Goal: Navigation & Orientation: Find specific page/section

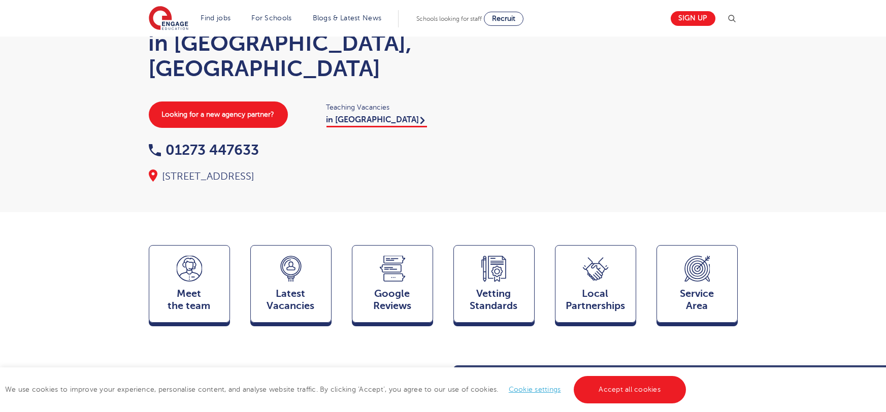
scroll to position [81, 0]
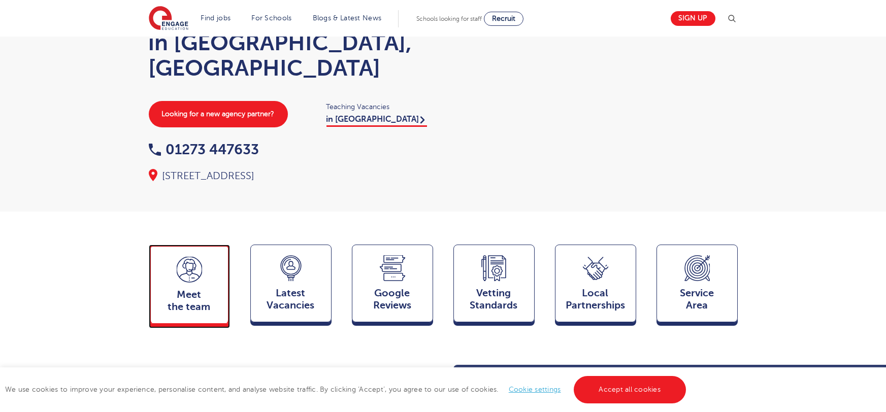
click at [212, 257] on div "Meet the team Team" at bounding box center [189, 284] width 81 height 79
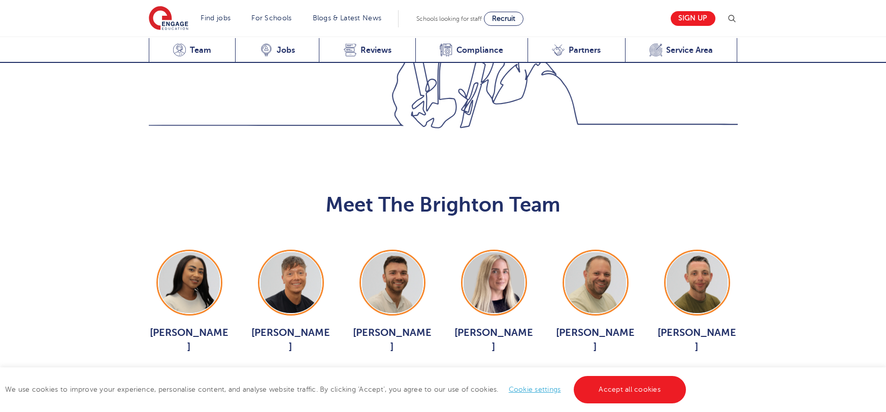
scroll to position [1026, 0]
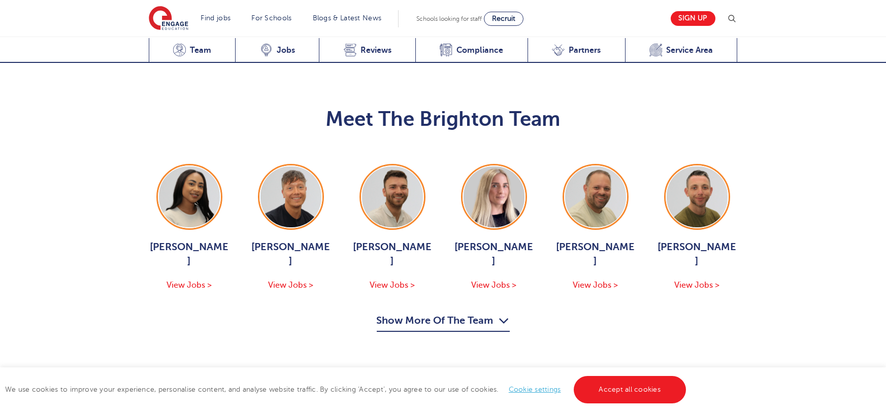
click at [441, 313] on button "Show More Of The Team" at bounding box center [443, 322] width 133 height 19
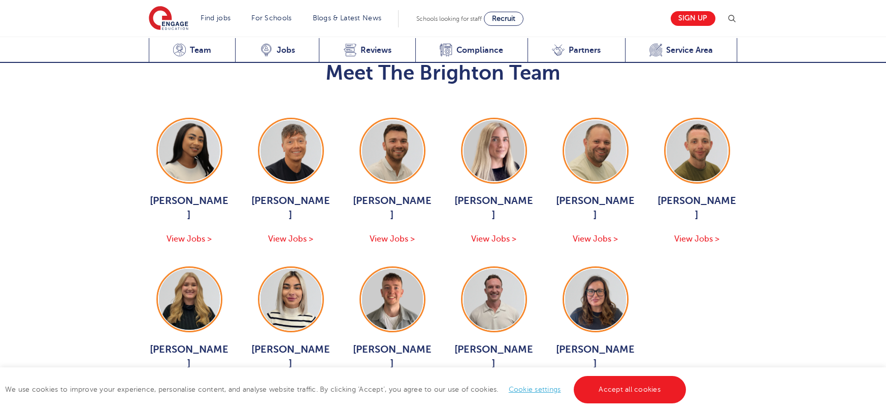
scroll to position [1074, 0]
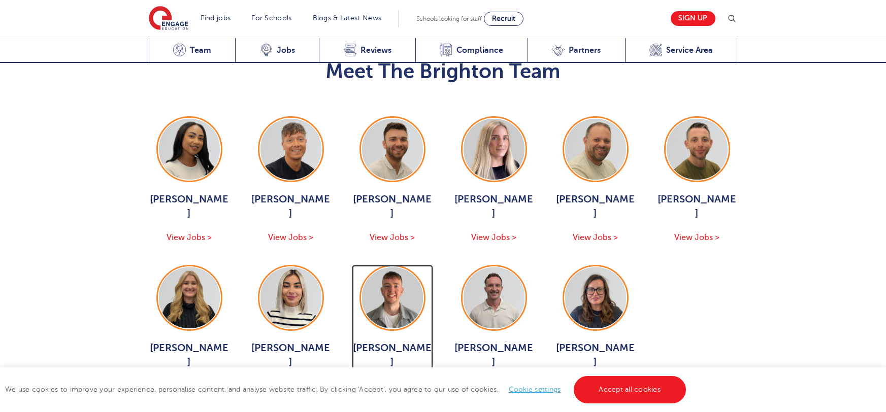
click at [398, 382] on span "View Jobs >" at bounding box center [392, 386] width 45 height 9
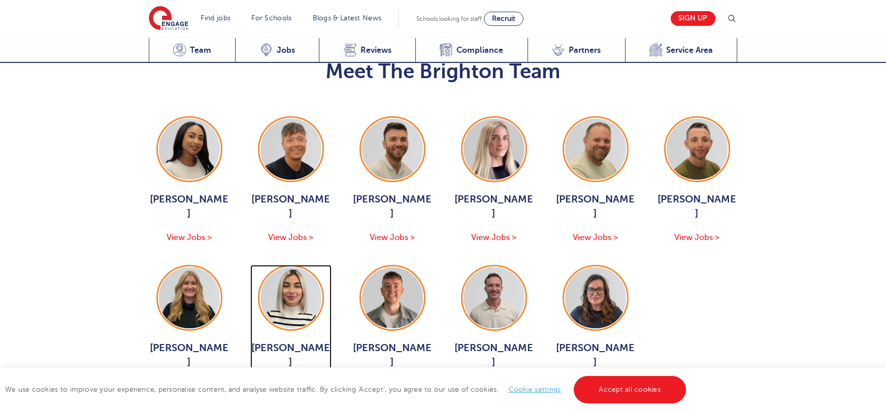
click at [290, 382] on span "View Jobs >" at bounding box center [290, 386] width 45 height 9
drag, startPoint x: 199, startPoint y: 335, endPoint x: 193, endPoint y: 327, distance: 9.2
click at [195, 330] on div "Mia Menson View Jobs > Aaron Blackwell View Jobs > Josh Hausdoerfer View Jobs >…" at bounding box center [443, 274] width 609 height 316
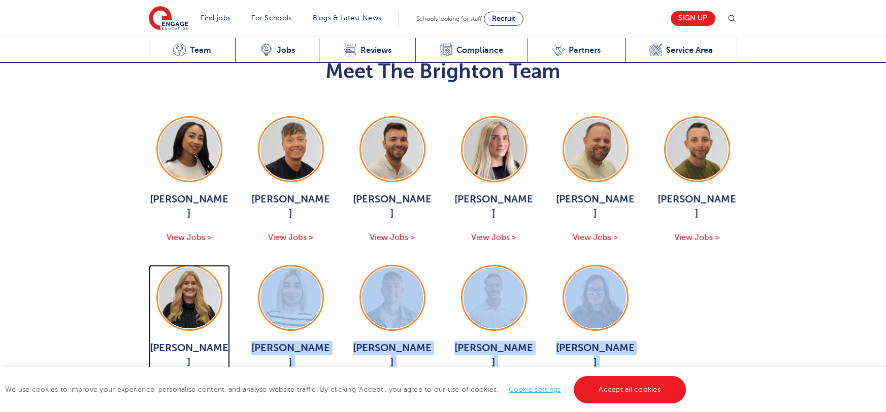
click at [193, 382] on span "View Jobs >" at bounding box center [189, 386] width 45 height 9
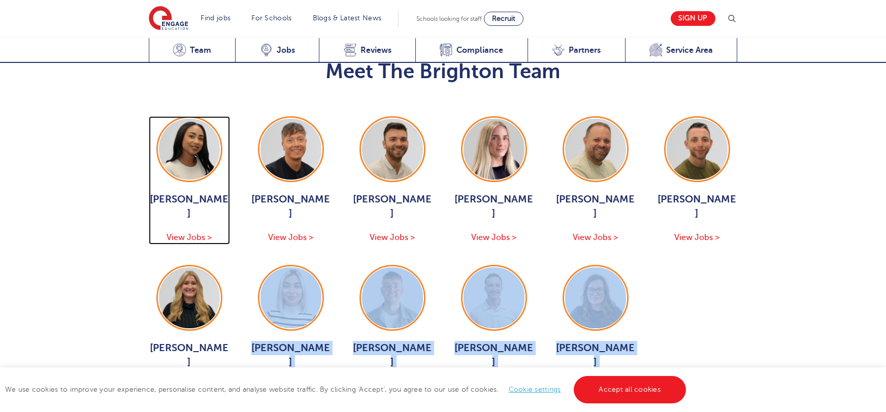
click at [206, 233] on span "View Jobs >" at bounding box center [189, 237] width 45 height 9
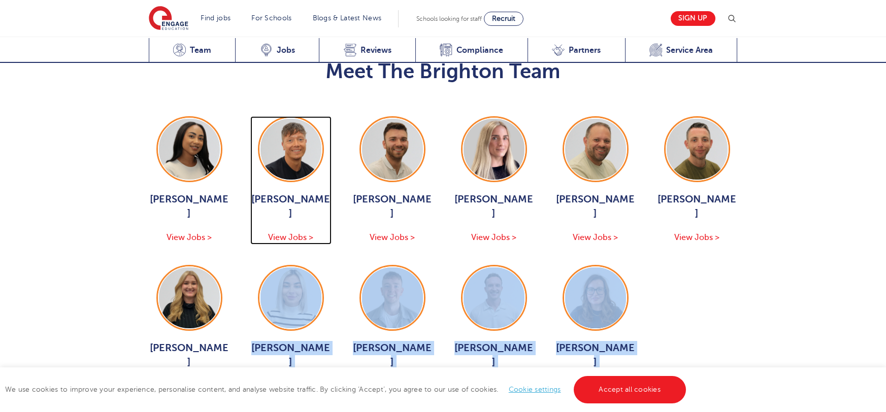
click at [299, 233] on span "View Jobs >" at bounding box center [290, 237] width 45 height 9
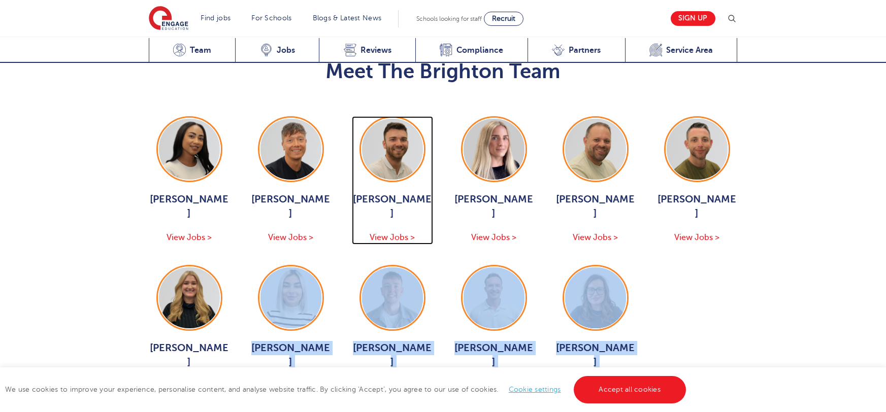
click at [375, 233] on span "View Jobs >" at bounding box center [392, 237] width 45 height 9
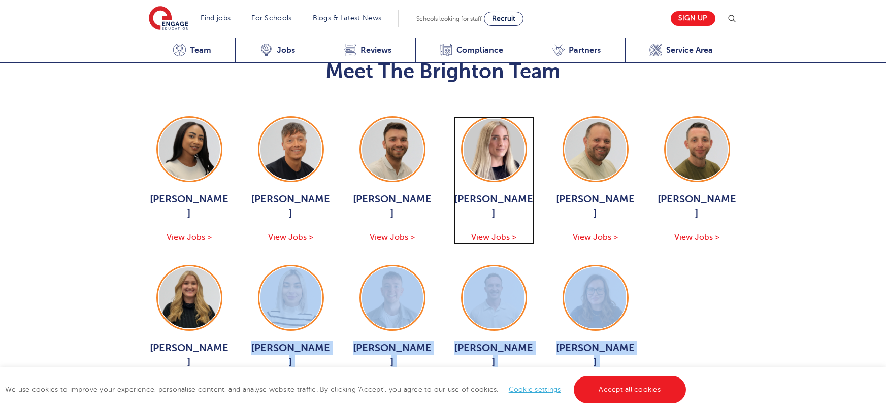
click at [507, 233] on span "View Jobs >" at bounding box center [493, 237] width 45 height 9
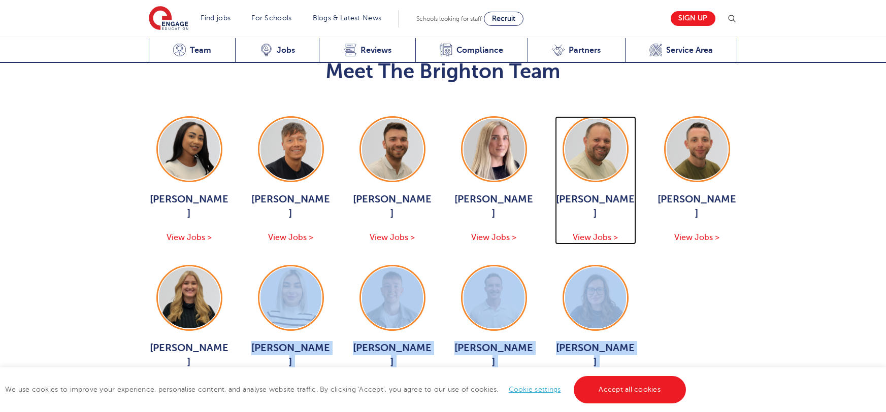
click at [608, 192] on div "Paul Tricker View Jobs >" at bounding box center [595, 218] width 81 height 52
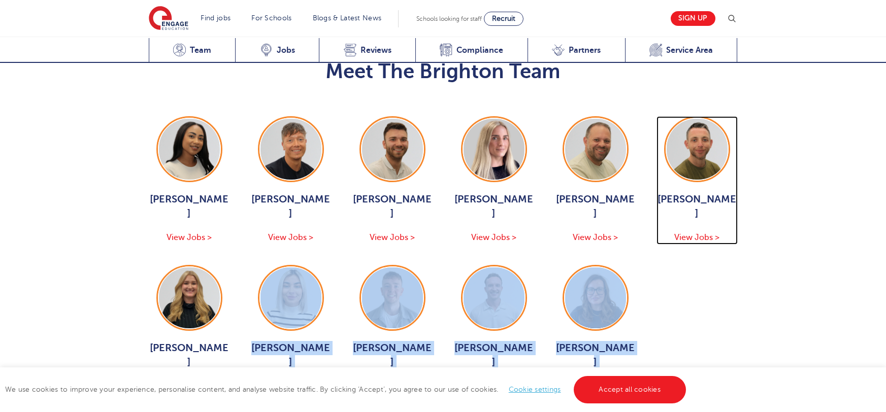
click at [704, 233] on span "View Jobs >" at bounding box center [696, 237] width 45 height 9
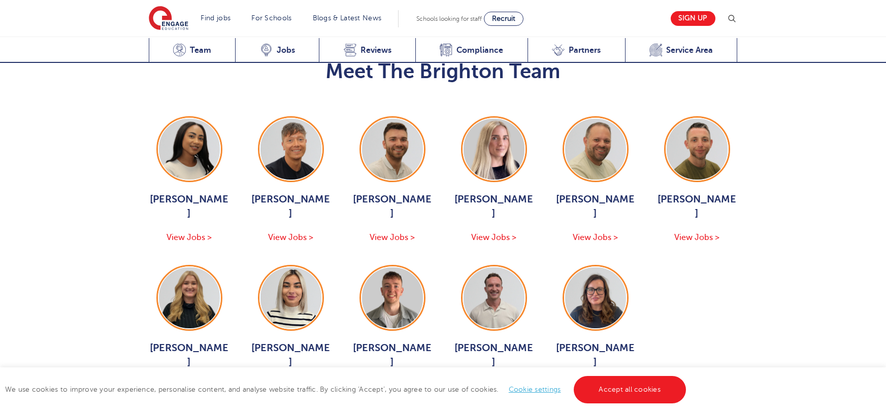
click at [124, 201] on div "Meet The Brighton Team Mia Menson View Jobs > Aaron Blackwell View Jobs > Josh …" at bounding box center [443, 240] width 886 height 452
click at [380, 233] on span "View Jobs >" at bounding box center [392, 237] width 45 height 9
click at [598, 382] on span "View Jobs >" at bounding box center [595, 386] width 45 height 9
click at [393, 341] on div "Ash Francis View Jobs >" at bounding box center [392, 367] width 81 height 52
click at [494, 382] on span "View Jobs >" at bounding box center [493, 386] width 45 height 9
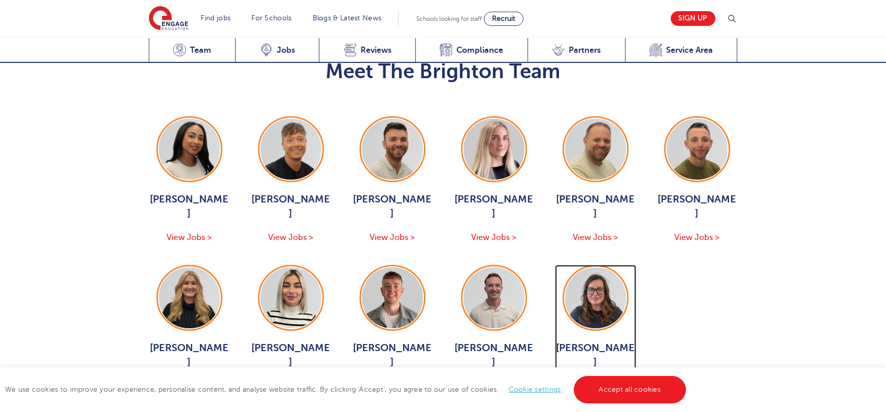
click at [608, 382] on span "View Jobs >" at bounding box center [595, 386] width 45 height 9
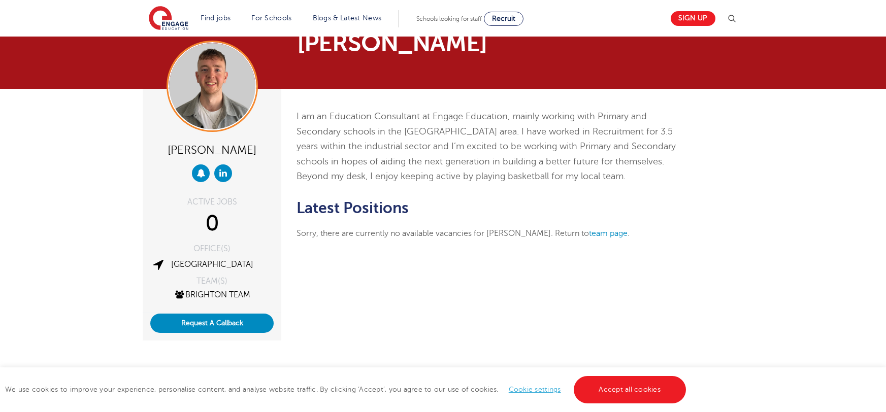
scroll to position [24, 0]
